Goal: Communication & Community: Participate in discussion

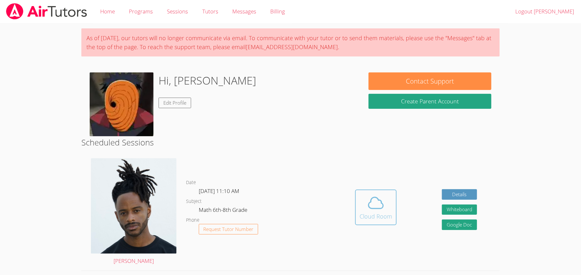
click at [381, 206] on div "Cloud Room" at bounding box center [376, 216] width 33 height 9
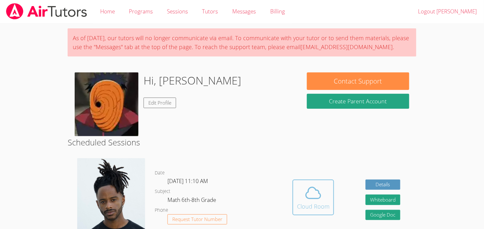
click at [309, 206] on button "Cloud Room" at bounding box center [313, 198] width 41 height 36
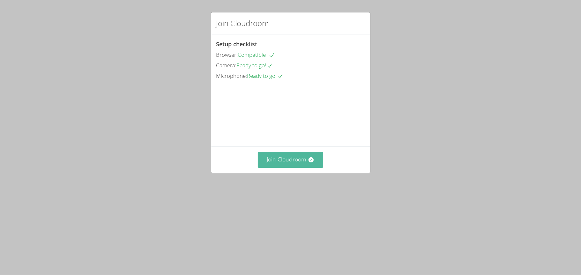
click at [296, 168] on button "Join Cloudroom" at bounding box center [290, 160] width 65 height 16
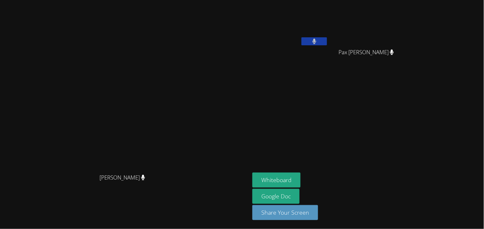
click at [327, 43] on button at bounding box center [315, 41] width 26 height 8
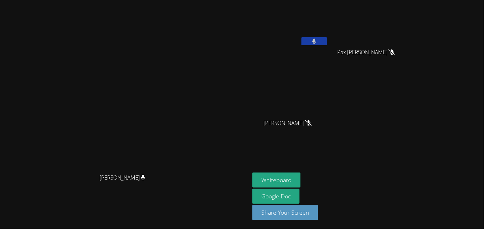
click at [327, 43] on button at bounding box center [315, 41] width 26 height 8
click at [301, 181] on button "Whiteboard" at bounding box center [277, 180] width 48 height 15
click at [317, 41] on icon at bounding box center [315, 41] width 4 height 5
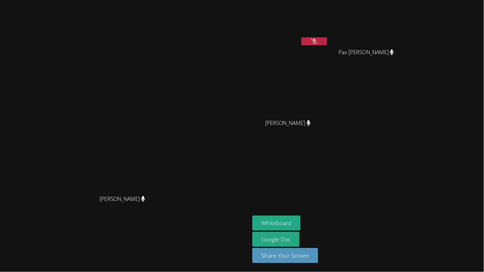
click at [327, 45] on div at bounding box center [315, 42] width 26 height 10
click at [318, 39] on icon at bounding box center [314, 41] width 7 height 5
click at [327, 44] on button at bounding box center [315, 41] width 26 height 8
click at [317, 40] on icon at bounding box center [315, 41] width 4 height 5
click at [327, 45] on button at bounding box center [315, 41] width 26 height 8
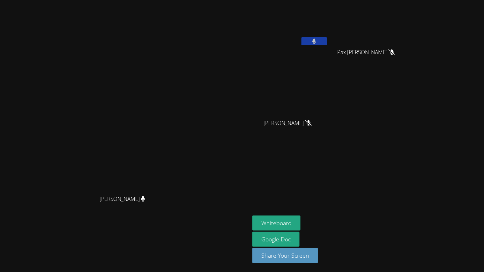
click at [327, 45] on button at bounding box center [315, 41] width 26 height 8
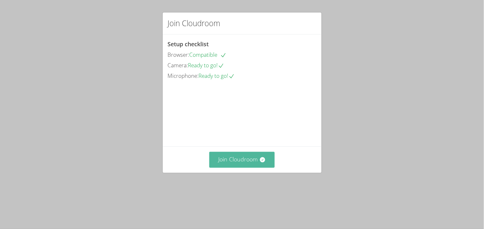
click at [243, 168] on button "Join Cloudroom" at bounding box center [241, 160] width 65 height 16
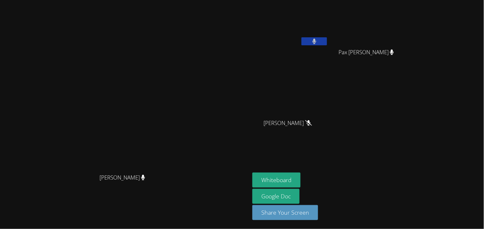
click at [327, 43] on button at bounding box center [315, 41] width 26 height 8
click at [318, 43] on icon at bounding box center [314, 41] width 7 height 5
click at [327, 44] on button at bounding box center [315, 41] width 26 height 8
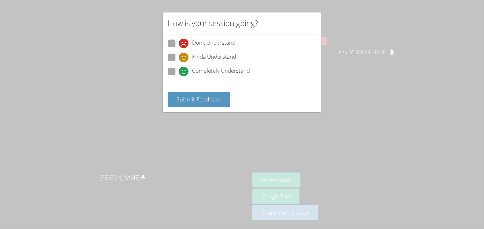
click at [179, 62] on span at bounding box center [179, 62] width 0 height 0
click at [179, 57] on input "Kinda Understand" at bounding box center [181, 56] width 5 height 5
radio input "true"
click at [191, 103] on button "Submit Feedback" at bounding box center [199, 99] width 63 height 15
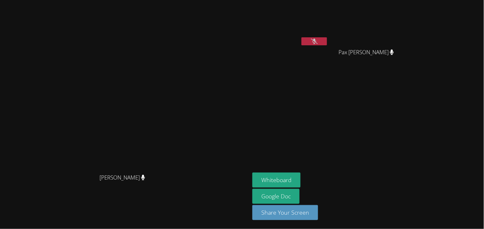
click at [173, 67] on video at bounding box center [125, 102] width 96 height 138
